Goal: Use online tool/utility: Use online tool/utility

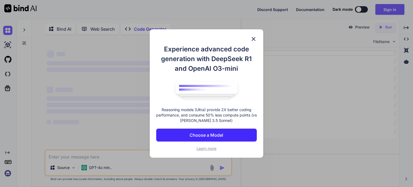
click at [254, 40] on img at bounding box center [253, 39] width 6 height 6
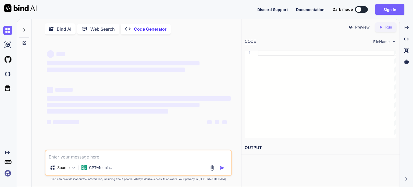
click at [135, 156] on textarea at bounding box center [138, 155] width 186 height 10
type textarea "x"
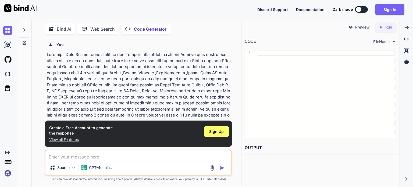
paste textarea "In that code i wnat do new Updates like blews ok add new Page in that daobrd gi…"
type textarea "In that code i wnat do new Updates like blews ok add new Page in that daobrd gi…"
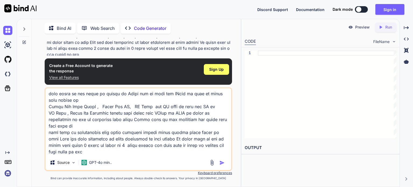
scroll to position [69, 0]
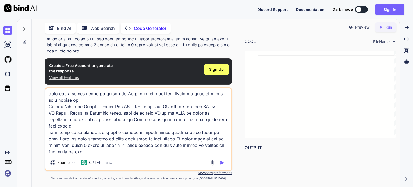
type textarea "x"
click at [187, 58] on div "You Code Generator ‌ ‌ ‌ ‌ Create a Free Account to generate the response View …" at bounding box center [138, 112] width 187 height 149
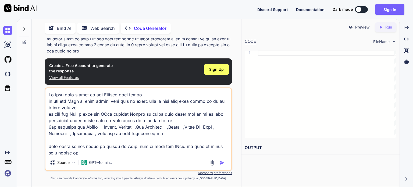
click at [181, 126] on textarea at bounding box center [138, 121] width 186 height 67
paste textarea "import re import threading import time import socket import webbrowser import j…"
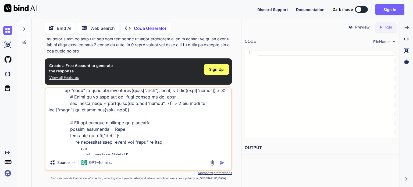
scroll to position [612, 0]
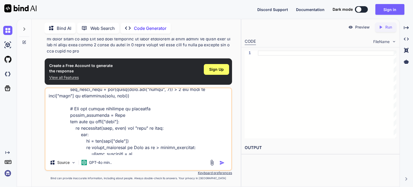
type textarea "import re import threading import time import socket import webbrowser import j…"
click at [218, 163] on div at bounding box center [218, 162] width 18 height 6
click at [221, 163] on img "button" at bounding box center [221, 162] width 5 height 5
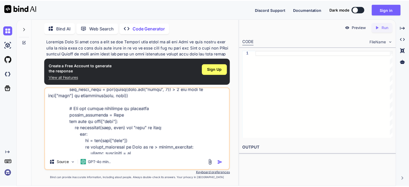
scroll to position [0, 0]
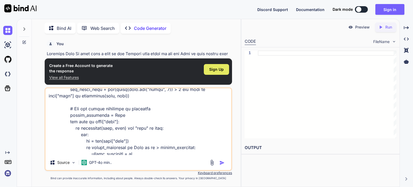
click at [219, 70] on span "Sign Up" at bounding box center [216, 69] width 15 height 5
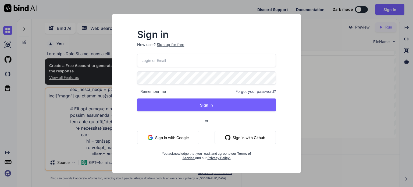
click at [192, 135] on button "Sign in with Google" at bounding box center [168, 137] width 62 height 13
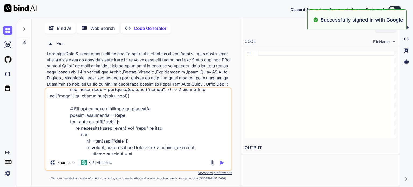
click at [220, 156] on div "Source GPT-4o min.." at bounding box center [138, 128] width 187 height 83
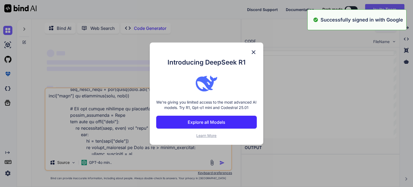
click at [220, 162] on div "Introducing DeepSeek R1 We're giving you limited access to the most advanced AI…" at bounding box center [206, 93] width 413 height 187
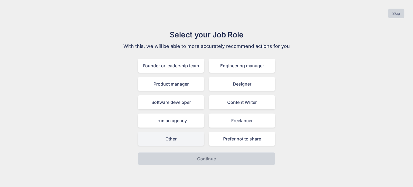
click at [192, 142] on div "Other" at bounding box center [171, 139] width 67 height 14
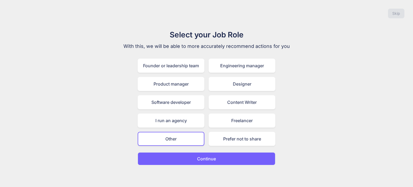
click at [204, 161] on button "Continue" at bounding box center [207, 158] width 138 height 13
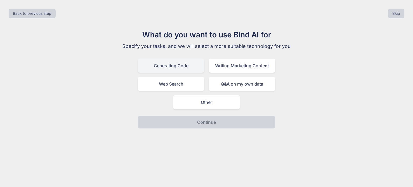
click at [186, 69] on div "Generating Code" at bounding box center [171, 66] width 67 height 14
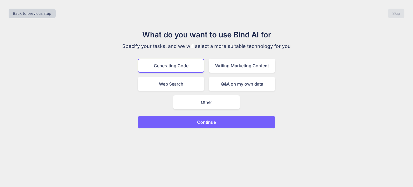
click at [202, 123] on p "Continue" at bounding box center [206, 122] width 19 height 6
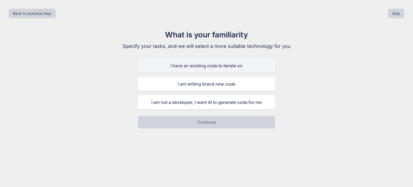
click at [193, 66] on div "I have an existing code to iterate on" at bounding box center [207, 66] width 138 height 14
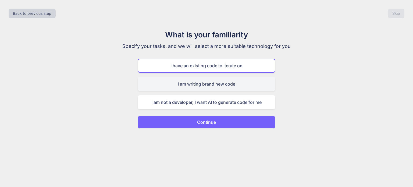
click at [201, 87] on div "I am writing brand new code" at bounding box center [207, 84] width 138 height 14
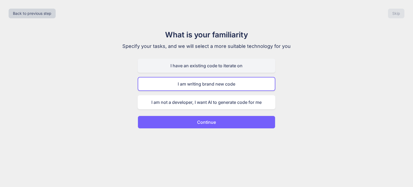
click at [203, 65] on div "I have an existing code to iterate on" at bounding box center [207, 66] width 138 height 14
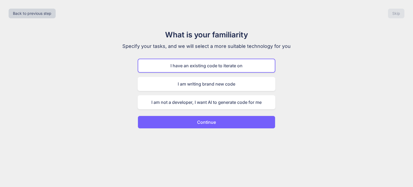
click at [216, 122] on button "Continue" at bounding box center [207, 122] width 138 height 13
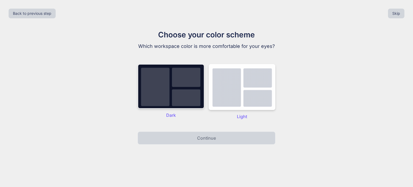
click at [194, 99] on img at bounding box center [171, 86] width 67 height 45
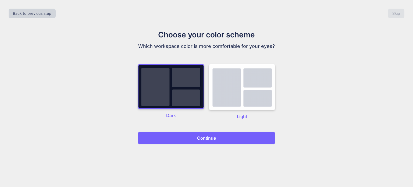
click at [213, 137] on p "Continue" at bounding box center [206, 138] width 19 height 6
click at [207, 141] on p "Continue" at bounding box center [206, 138] width 19 height 6
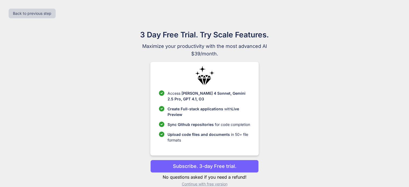
click at [207, 141] on p "Upload code files and documents in 50+ file formats" at bounding box center [208, 136] width 82 height 11
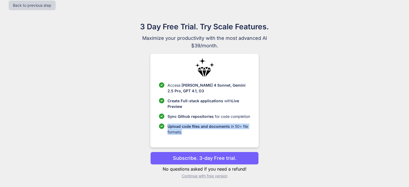
click at [183, 157] on p "Subscribe. 3-day Free trial." at bounding box center [204, 157] width 63 height 7
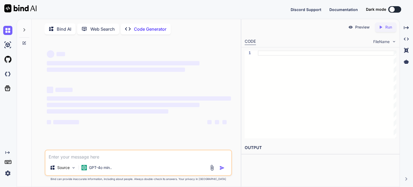
type textarea "x"
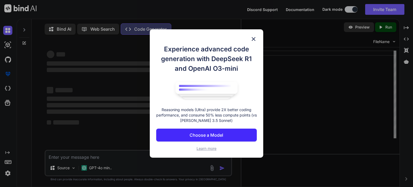
type textarea "import re import threading import time import socket import webbrowser import j…"
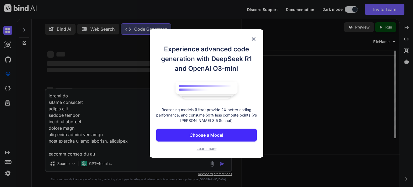
scroll to position [10918, 0]
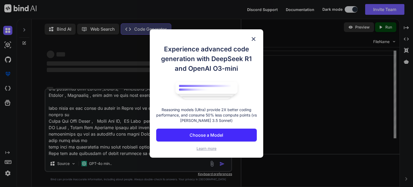
type textarea "x"
type textarea "import re import threading import time import socket import webbrowser import j…"
click at [253, 38] on img at bounding box center [253, 39] width 6 height 6
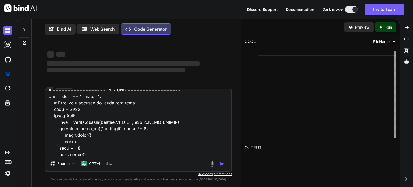
scroll to position [45, 0]
